Goal: Obtain resource: Download file/media

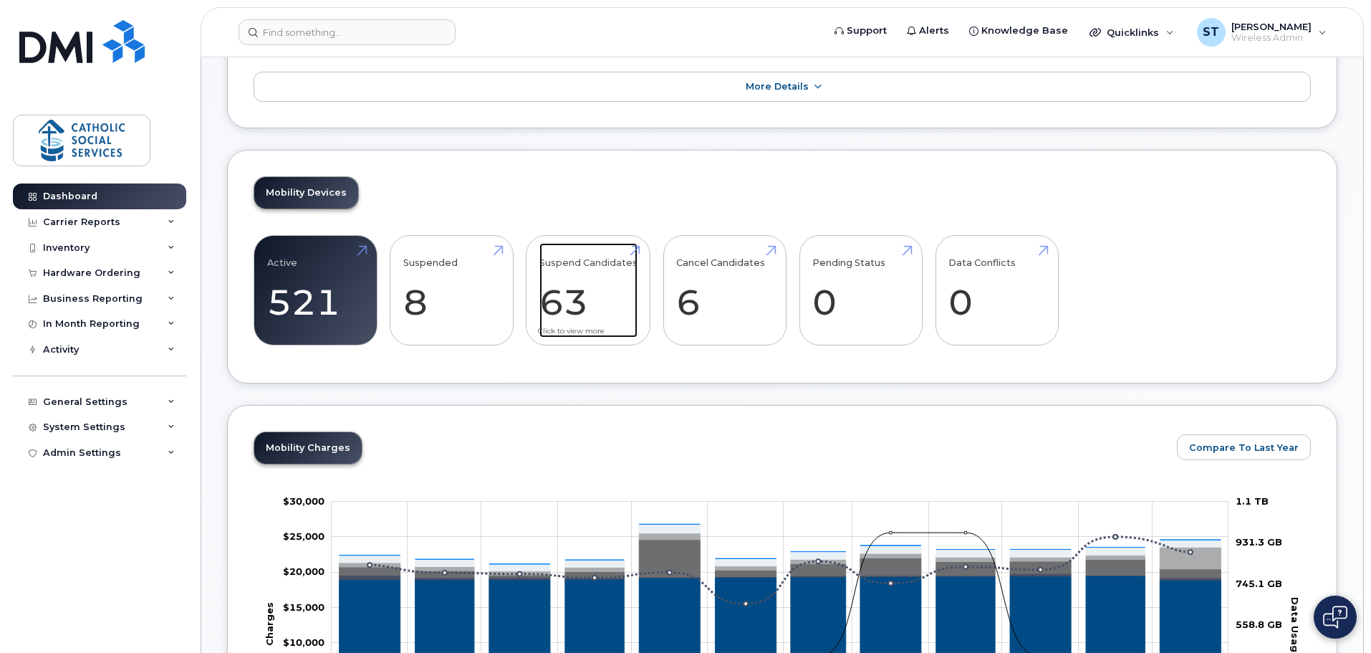
click at [593, 283] on link "Suspend Candidates 63" at bounding box center [589, 290] width 98 height 95
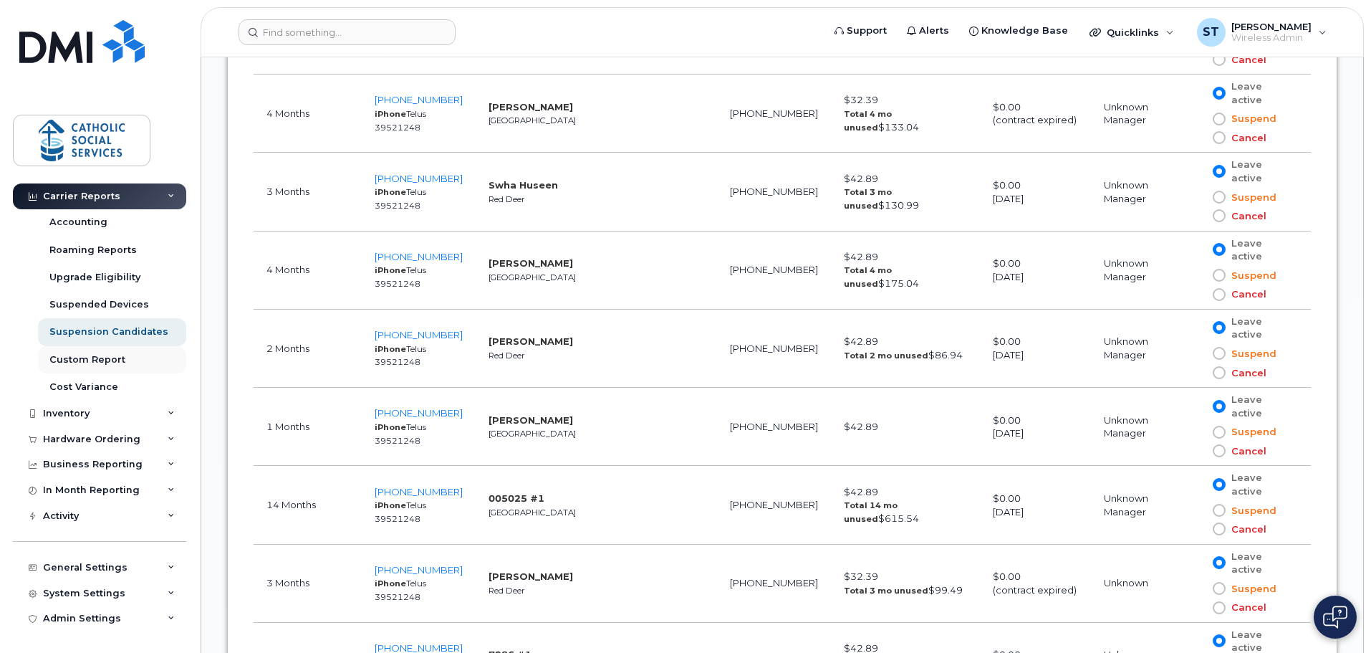
scroll to position [2362, 0]
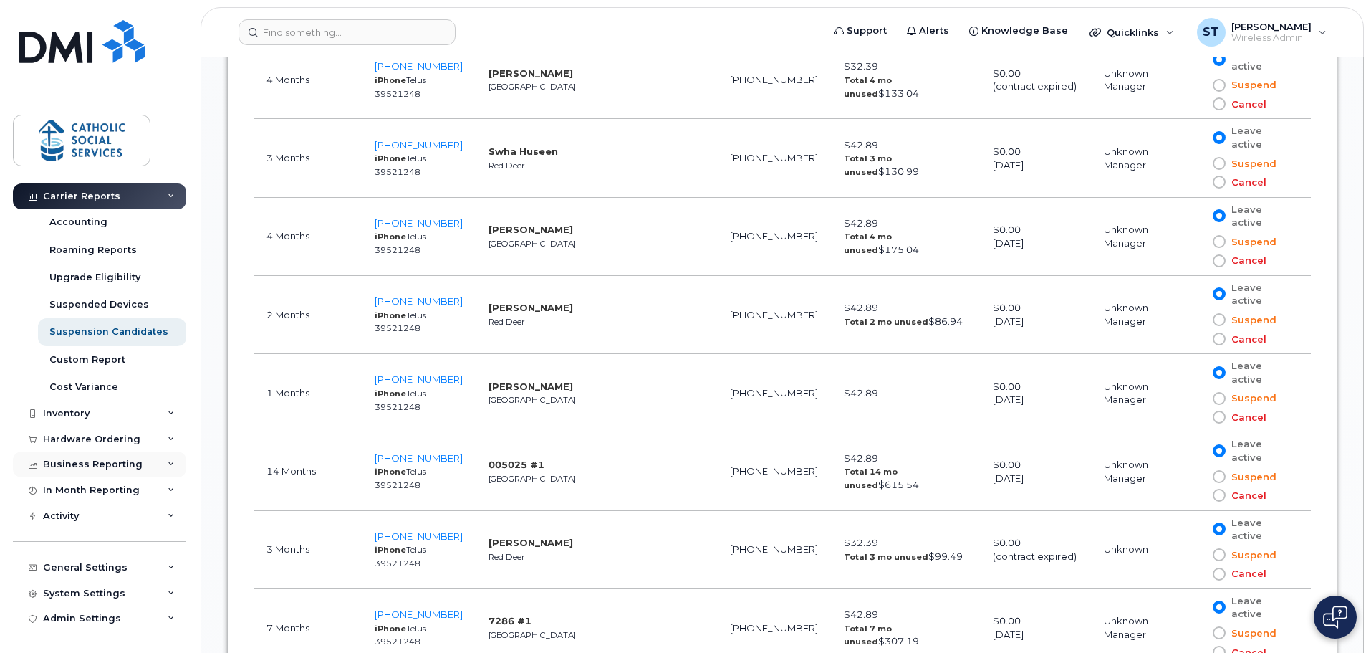
click at [170, 463] on icon at bounding box center [171, 464] width 7 height 7
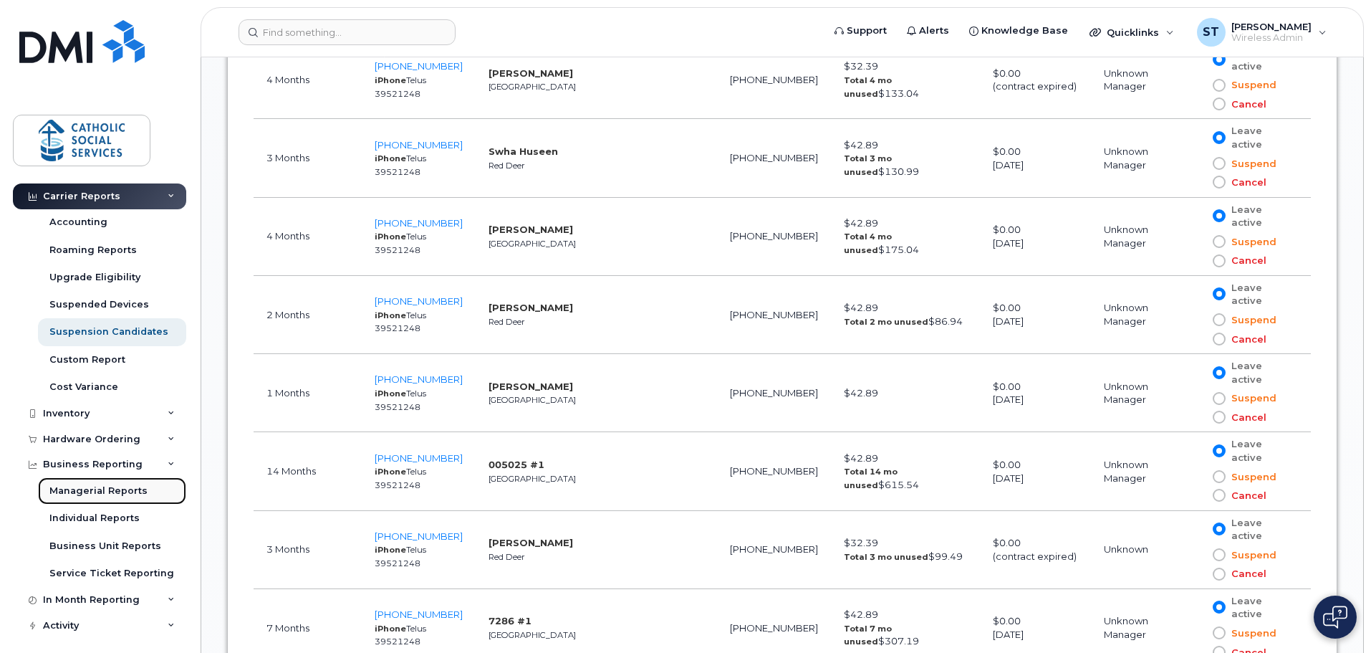
click at [83, 487] on div "Managerial Reports" at bounding box center [98, 490] width 98 height 13
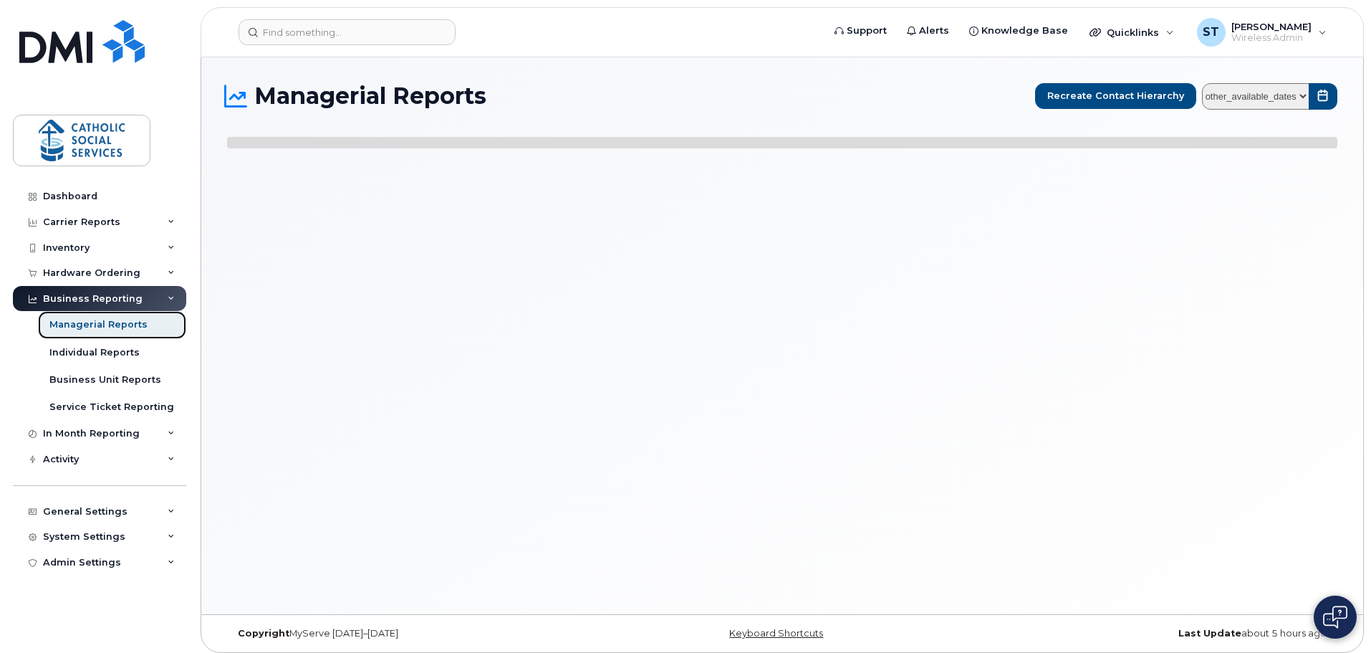
select select
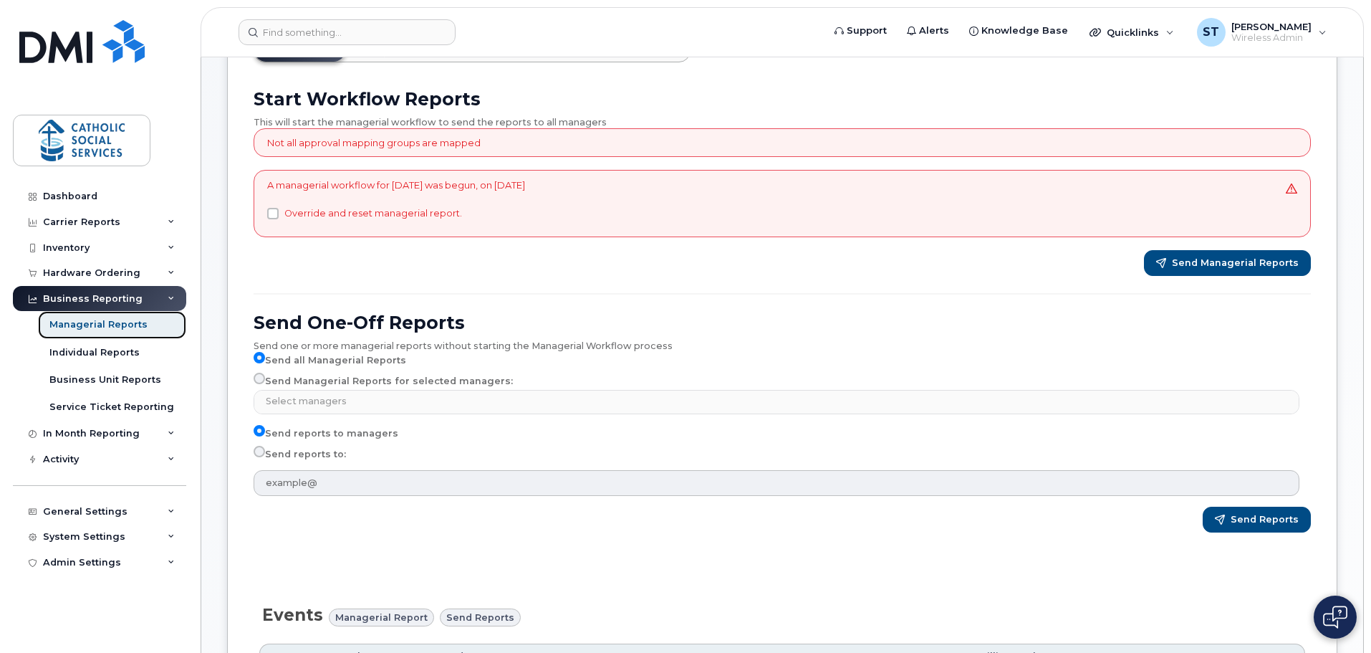
scroll to position [143, 0]
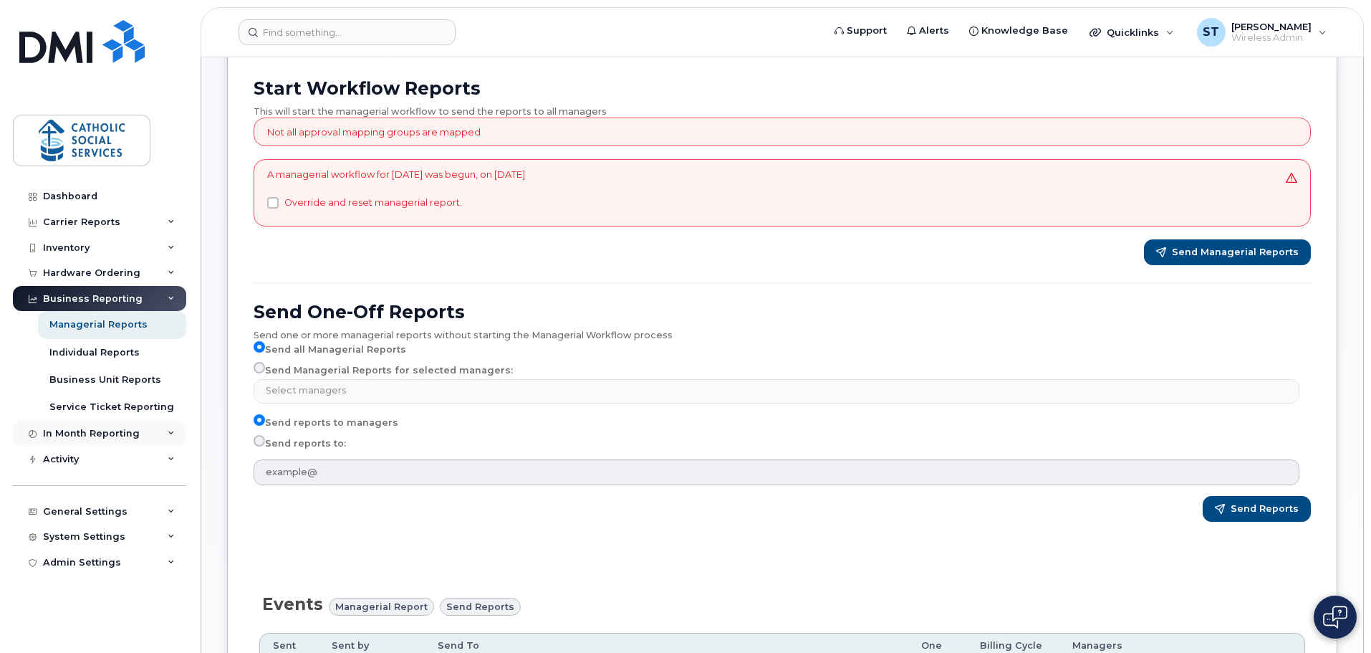
click at [169, 431] on icon at bounding box center [171, 433] width 7 height 7
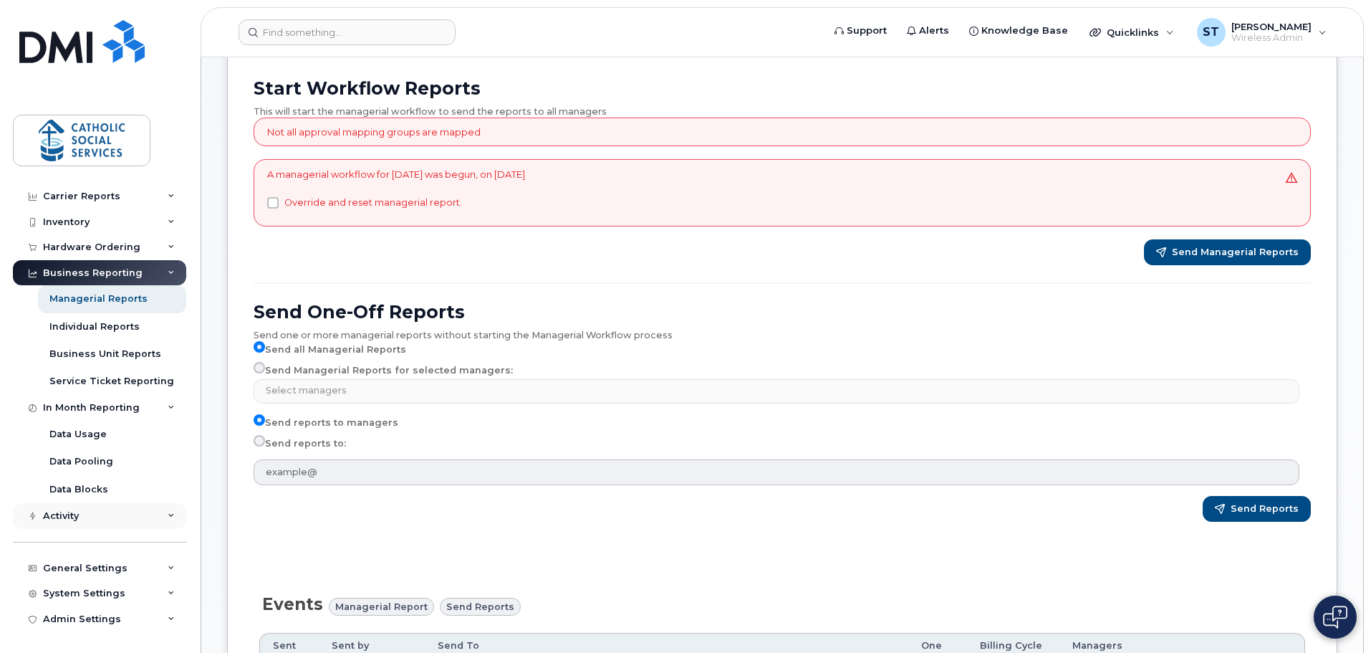
click at [168, 514] on icon at bounding box center [171, 515] width 7 height 7
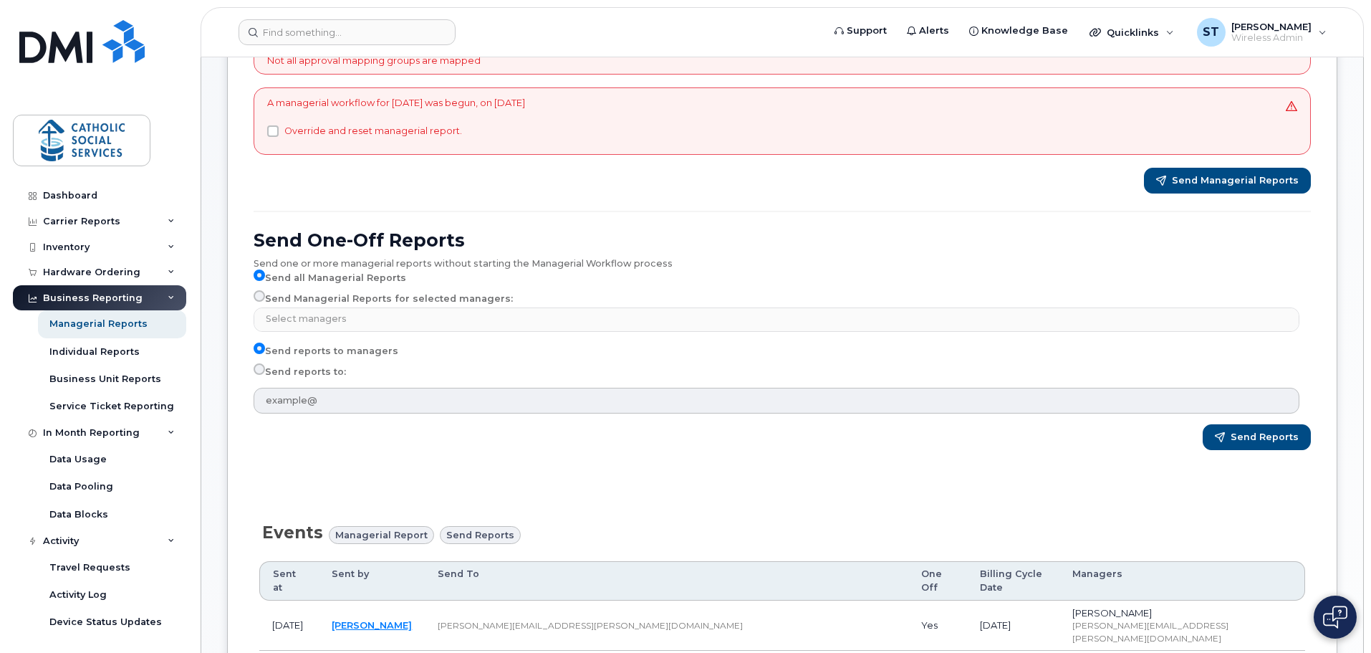
scroll to position [0, 0]
click at [168, 219] on icon at bounding box center [171, 222] width 7 height 7
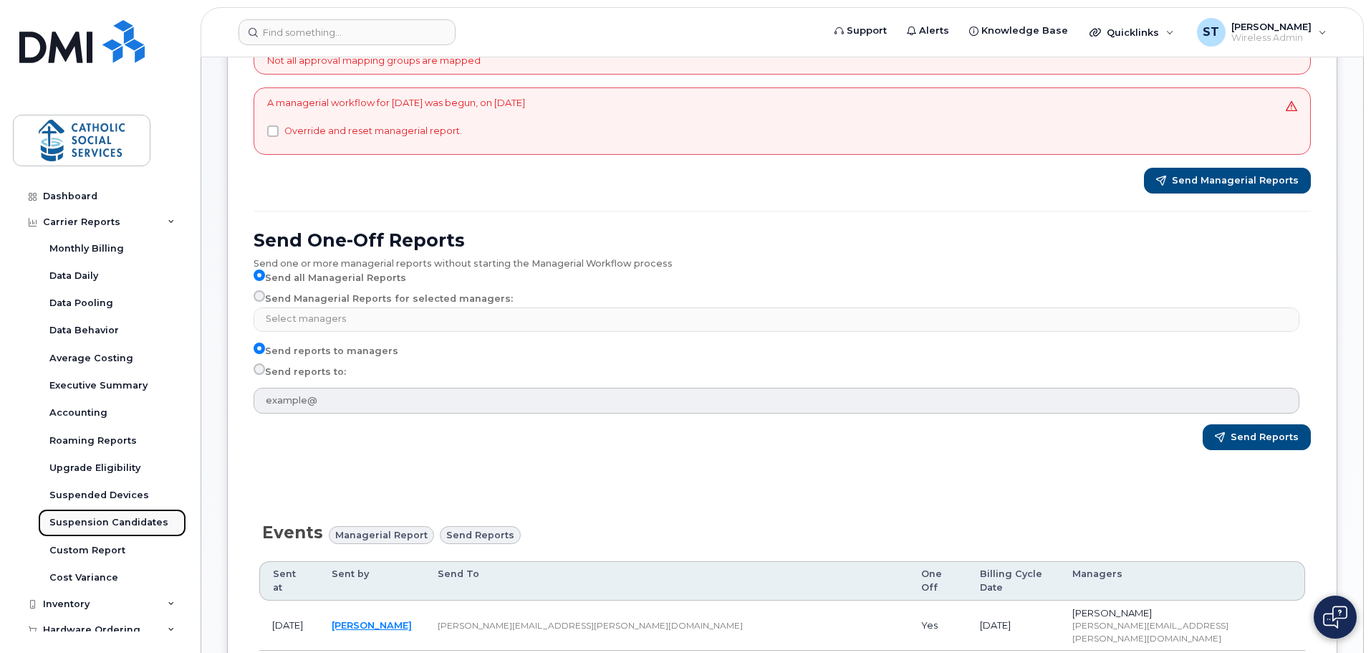
click at [125, 519] on div "Suspension Candidates" at bounding box center [108, 522] width 119 height 13
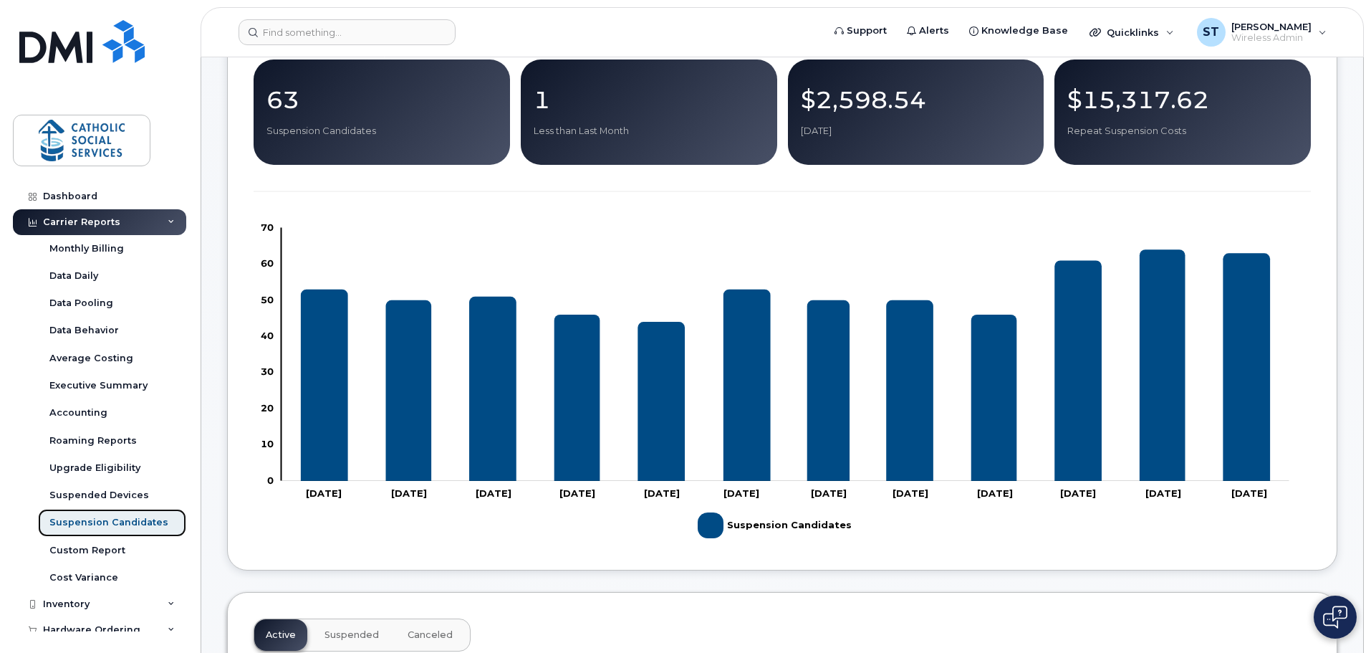
scroll to position [72, 0]
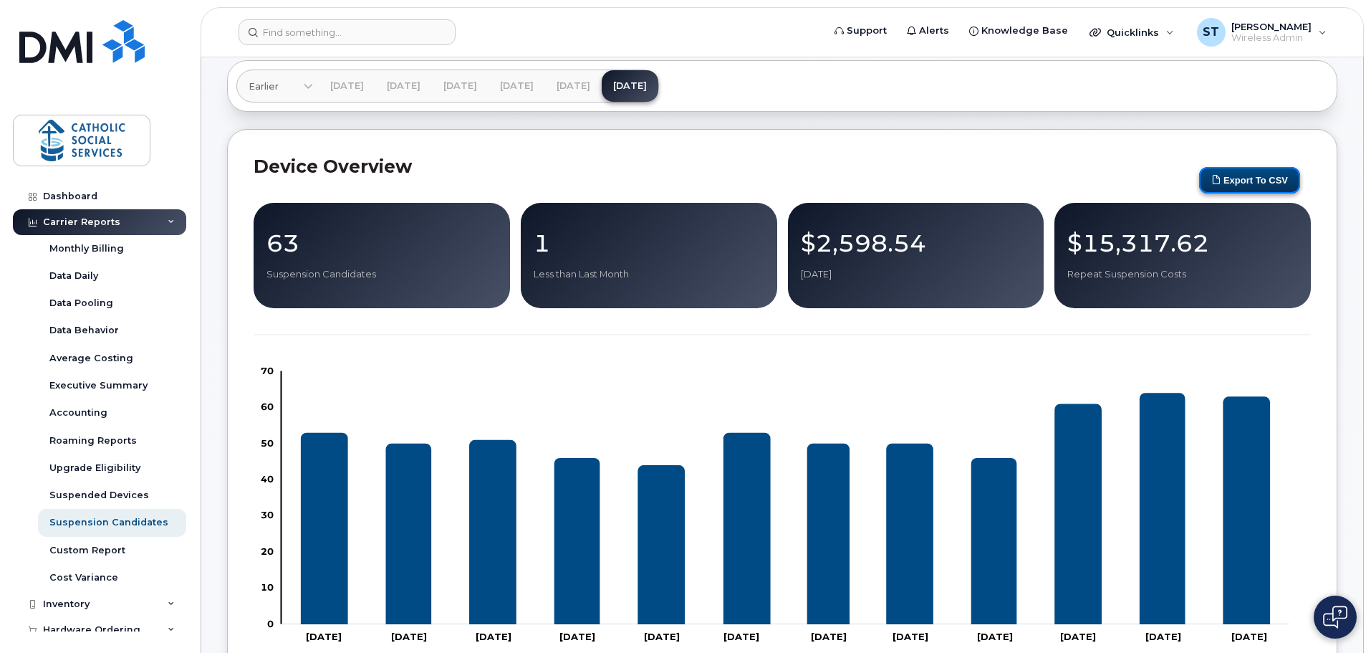
click at [1245, 181] on button "Export to CSV" at bounding box center [1249, 180] width 101 height 27
